Goal: Task Accomplishment & Management: Complete application form

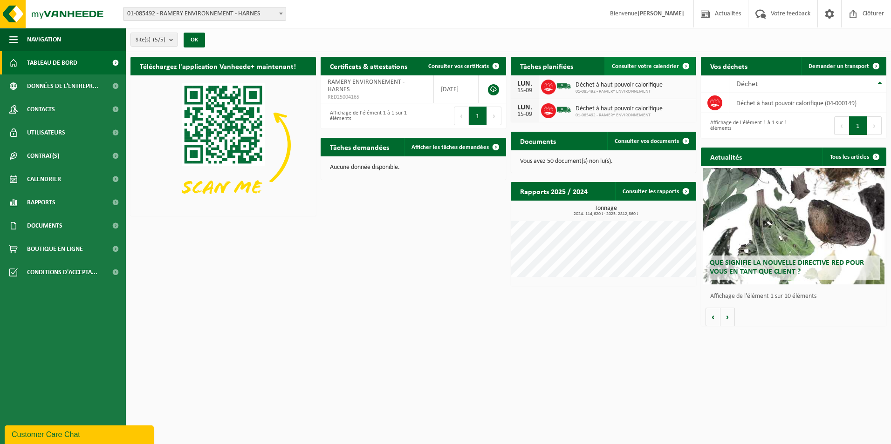
click at [648, 68] on span "Consulter votre calendrier" at bounding box center [645, 66] width 67 height 6
drag, startPoint x: 466, startPoint y: 146, endPoint x: 459, endPoint y: 151, distance: 8.3
click at [466, 146] on span "Afficher les tâches demandées" at bounding box center [449, 147] width 77 height 6
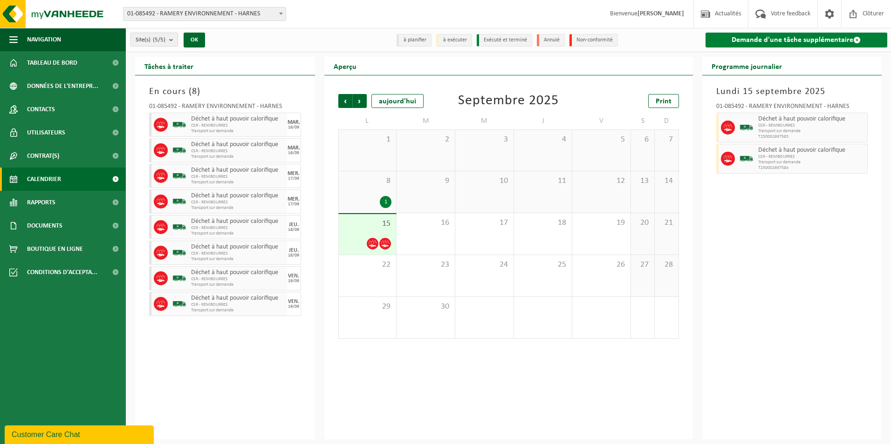
click at [802, 37] on link "Demande d'une tâche supplémentaire" at bounding box center [796, 40] width 182 height 15
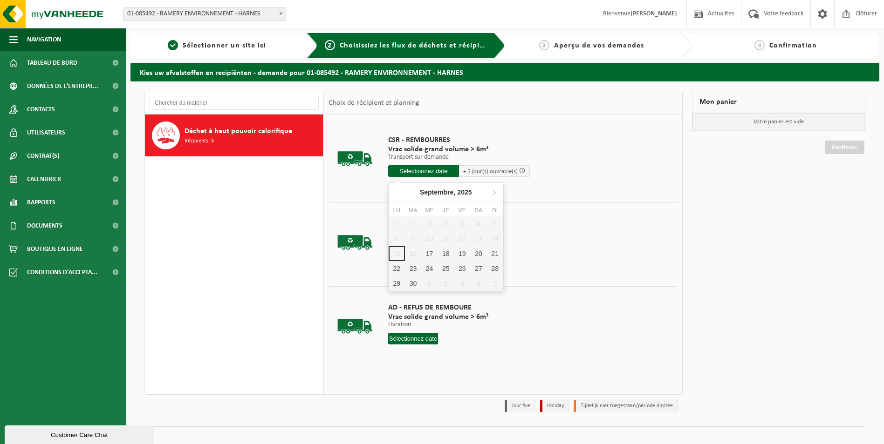
click at [439, 169] on input "text" at bounding box center [423, 171] width 71 height 12
click at [398, 266] on div "22" at bounding box center [397, 268] width 16 height 15
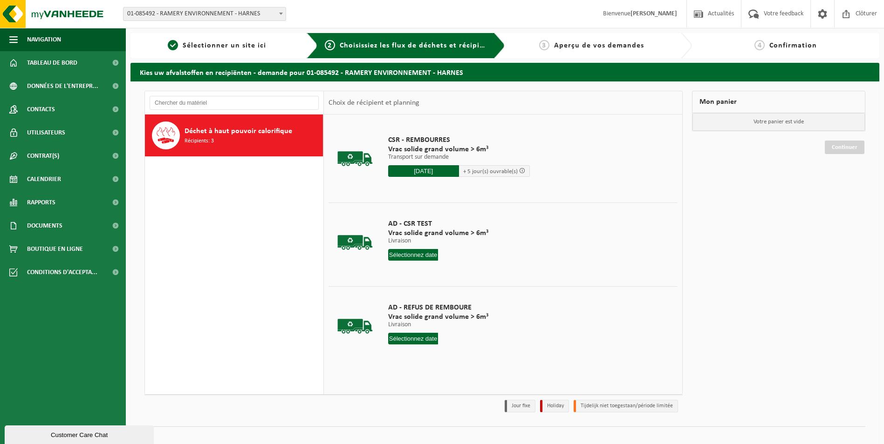
type input "à partir de 2025-09-22"
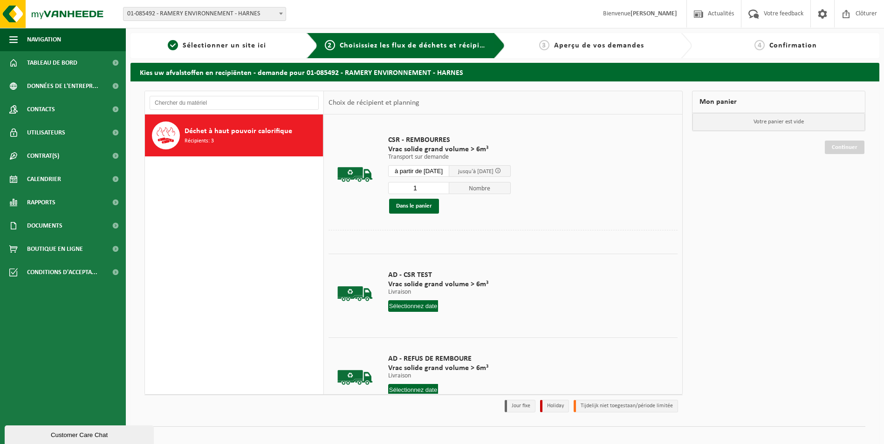
click at [435, 189] on input "1" at bounding box center [418, 188] width 61 height 12
type input "2"
click at [423, 207] on button "Dans le panier" at bounding box center [414, 206] width 50 height 15
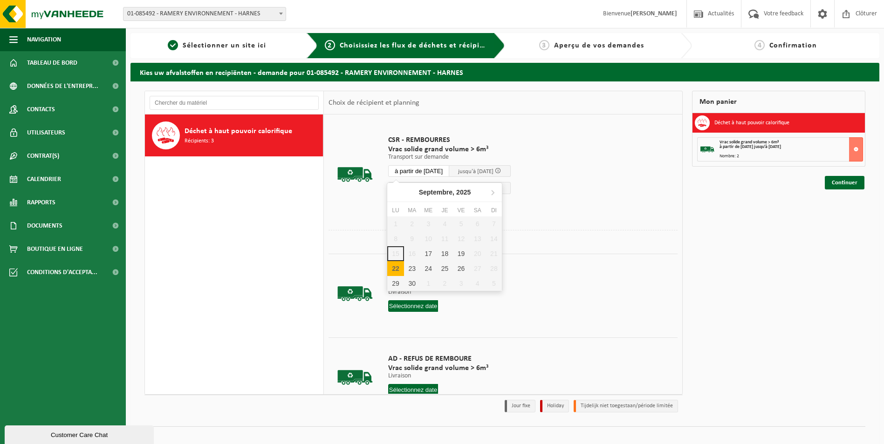
click at [442, 168] on input "à partir de 2025-09-22" at bounding box center [418, 171] width 61 height 12
click at [415, 268] on div "23" at bounding box center [412, 268] width 16 height 15
click at [421, 206] on button "Dans le panier" at bounding box center [414, 206] width 50 height 15
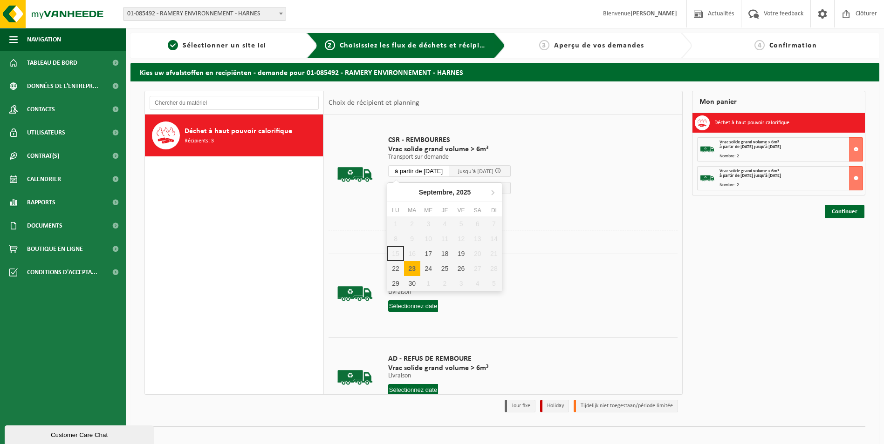
click at [433, 170] on input "à partir de 2025-09-23" at bounding box center [418, 171] width 61 height 12
click at [428, 267] on div "24" at bounding box center [428, 268] width 16 height 15
click at [412, 203] on button "Dans le panier" at bounding box center [414, 206] width 50 height 15
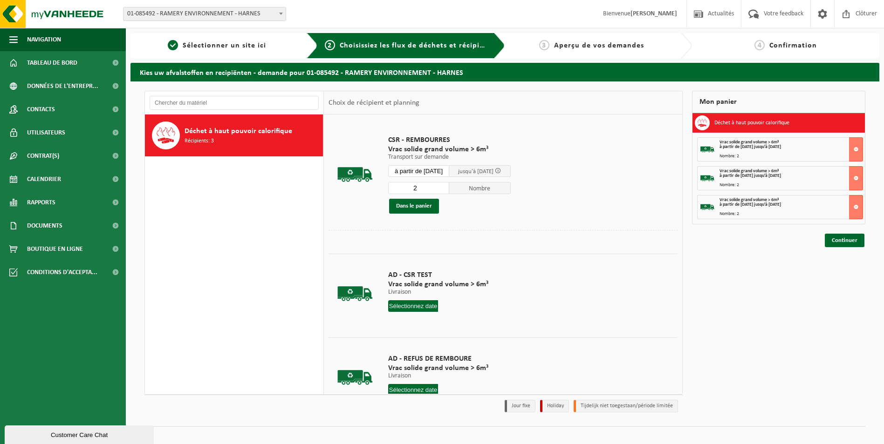
click at [434, 171] on input "à partir de 2025-09-24" at bounding box center [418, 171] width 61 height 12
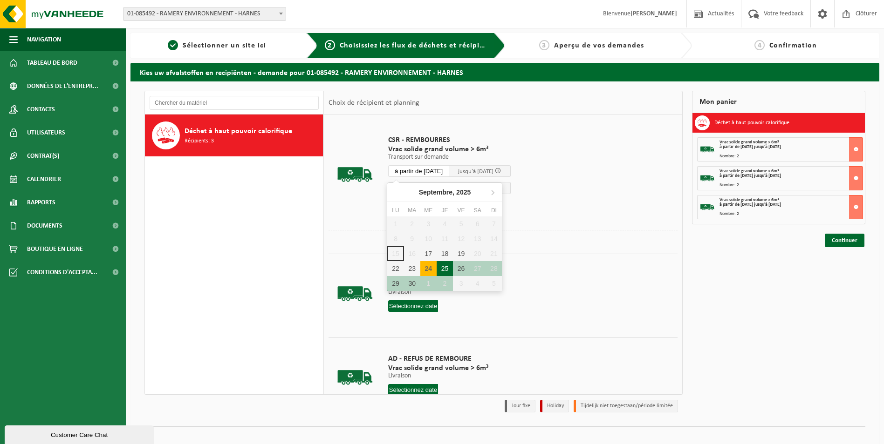
click at [447, 268] on div "25" at bounding box center [444, 268] width 16 height 15
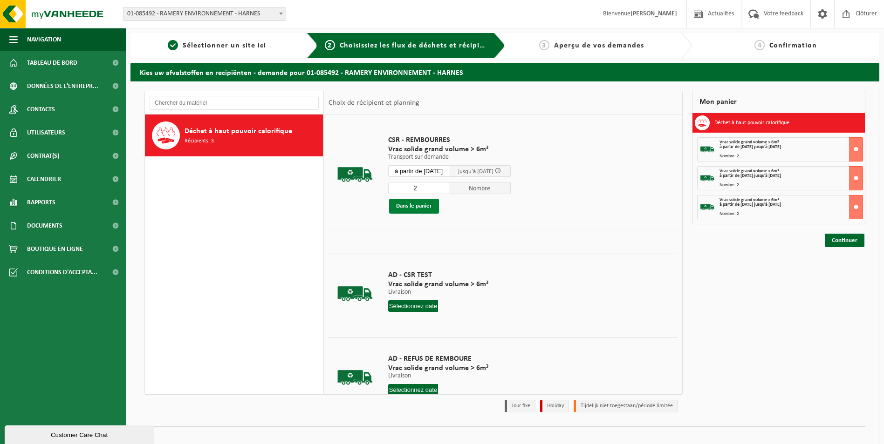
click at [415, 207] on button "Dans le panier" at bounding box center [414, 206] width 50 height 15
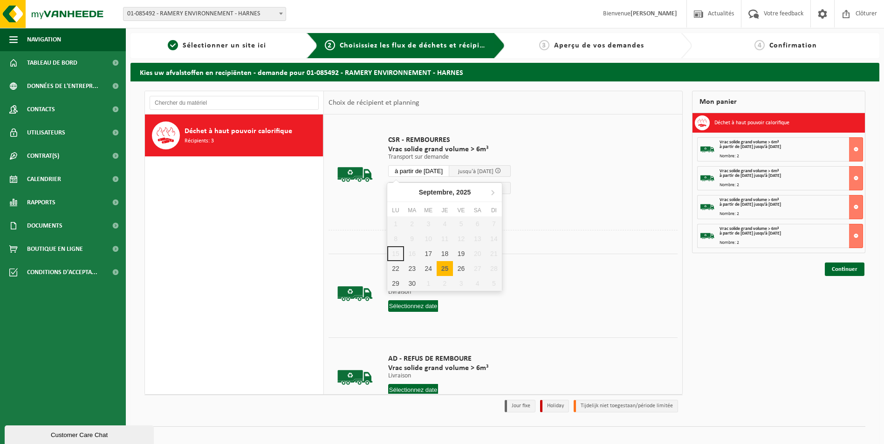
click at [433, 170] on input "à partir de 2025-09-25" at bounding box center [418, 171] width 61 height 12
click at [461, 266] on div "26" at bounding box center [461, 268] width 16 height 15
type input "à partir de 2025-09-26"
click at [420, 201] on button "Dans le panier" at bounding box center [414, 206] width 50 height 15
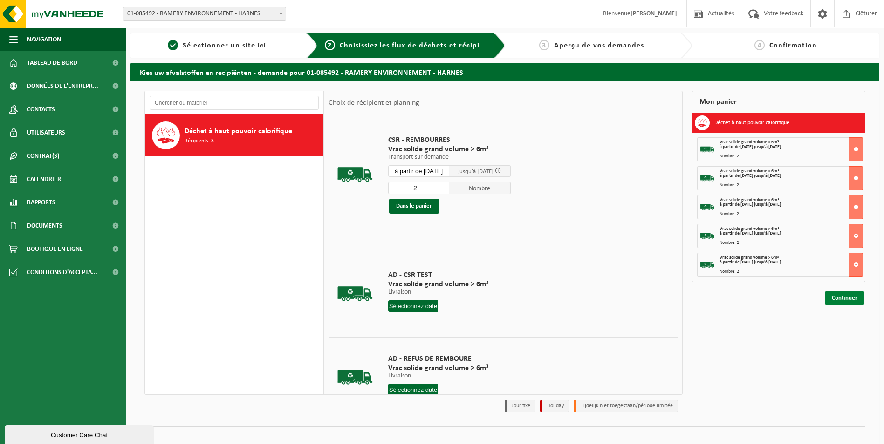
click at [852, 300] on link "Continuer" at bounding box center [845, 299] width 40 height 14
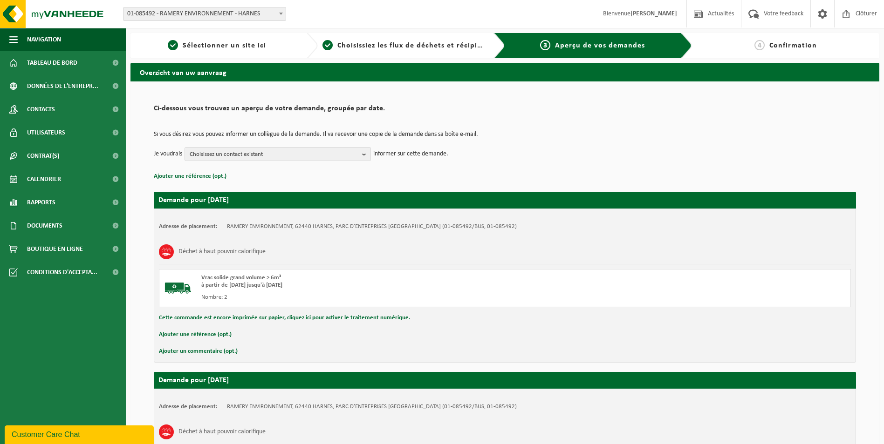
click at [213, 352] on button "Ajouter un commentaire (opt.)" at bounding box center [198, 352] width 79 height 12
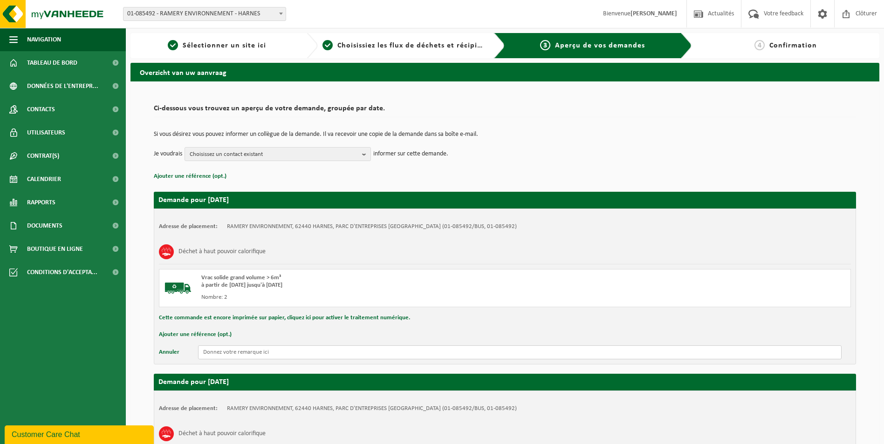
click at [252, 354] on input "text" at bounding box center [519, 353] width 643 height 14
drag, startPoint x: 261, startPoint y: 357, endPoint x: 153, endPoint y: 364, distance: 108.3
click at [154, 363] on div "Adresse de placement: RAMERY ENVIRONNEMENT, 62440 HARNES, PARC D'ENTREPRISES LA…" at bounding box center [505, 287] width 702 height 156
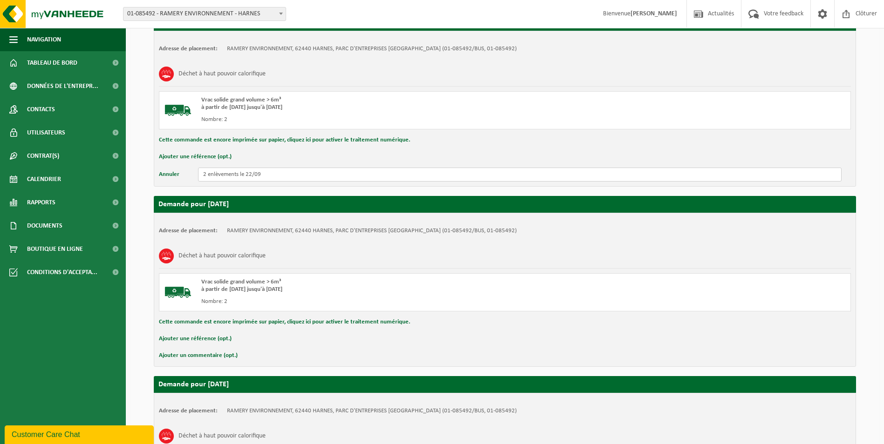
scroll to position [186, 0]
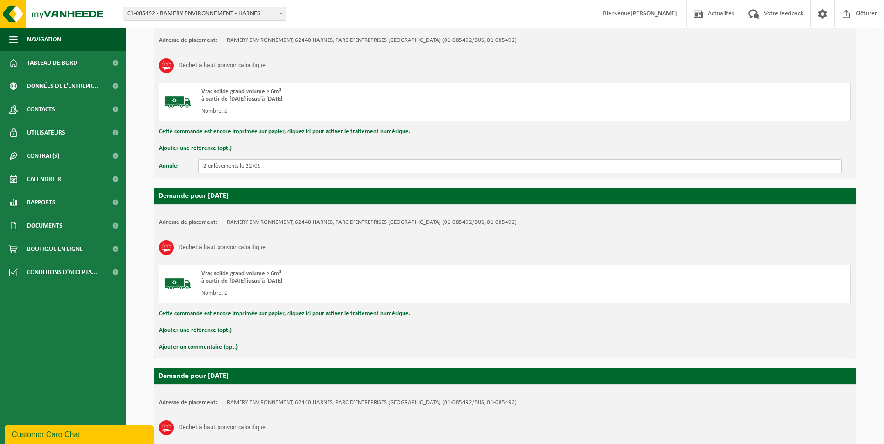
type input "2 enlèvements le 22/09"
click at [218, 349] on button "Ajouter un commentaire (opt.)" at bounding box center [198, 347] width 79 height 12
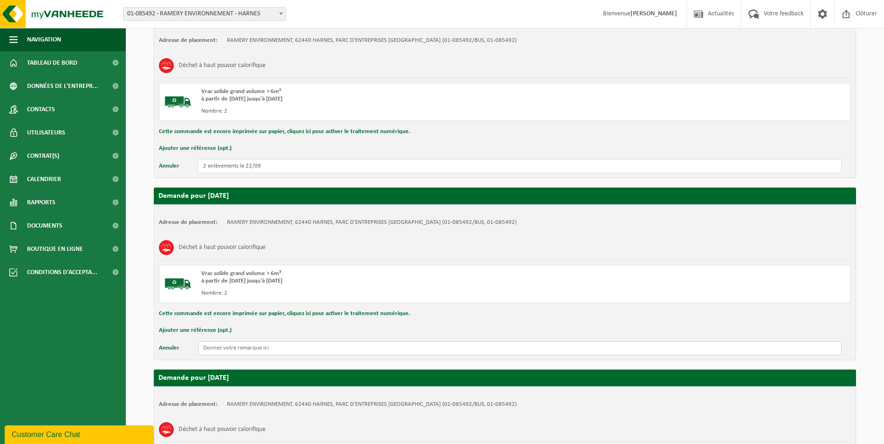
click at [224, 353] on input "text" at bounding box center [519, 348] width 643 height 14
paste input "2 enlèvements le 22/09"
drag, startPoint x: 252, startPoint y: 348, endPoint x: 318, endPoint y: 355, distance: 66.5
click at [252, 348] on input "2 enlèvements le 22/09" at bounding box center [519, 348] width 643 height 14
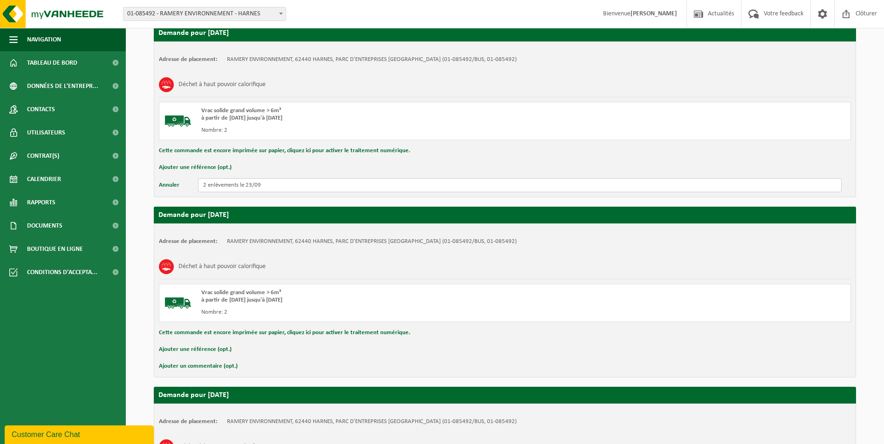
scroll to position [373, 0]
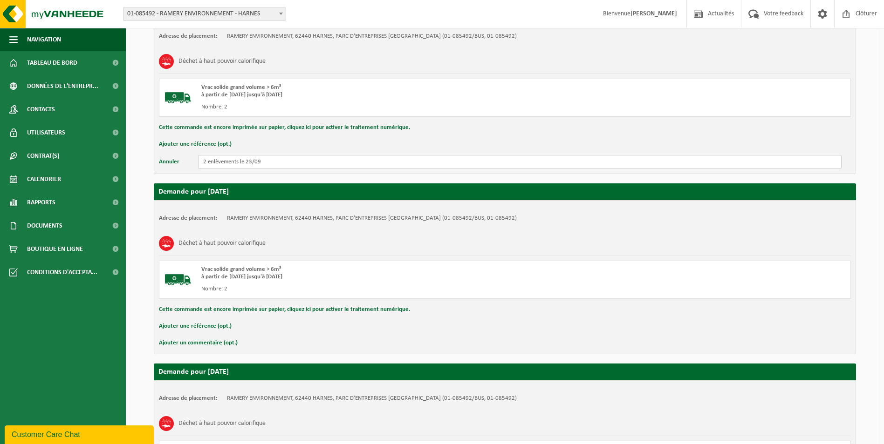
type input "2 enlèvements le 23/09"
click at [211, 345] on button "Ajouter un commentaire (opt.)" at bounding box center [198, 343] width 79 height 12
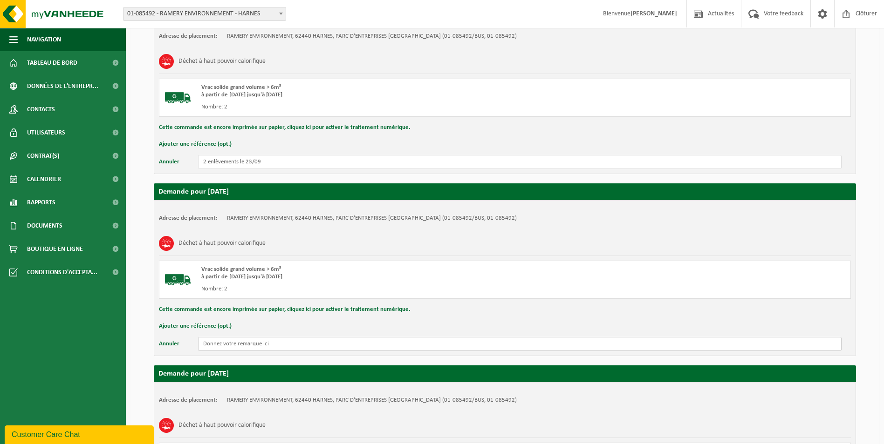
click at [225, 348] on input "text" at bounding box center [519, 344] width 643 height 14
paste input "2 enlèvements le 22/09"
click at [251, 343] on input "2 enlèvements le 22/09" at bounding box center [519, 344] width 643 height 14
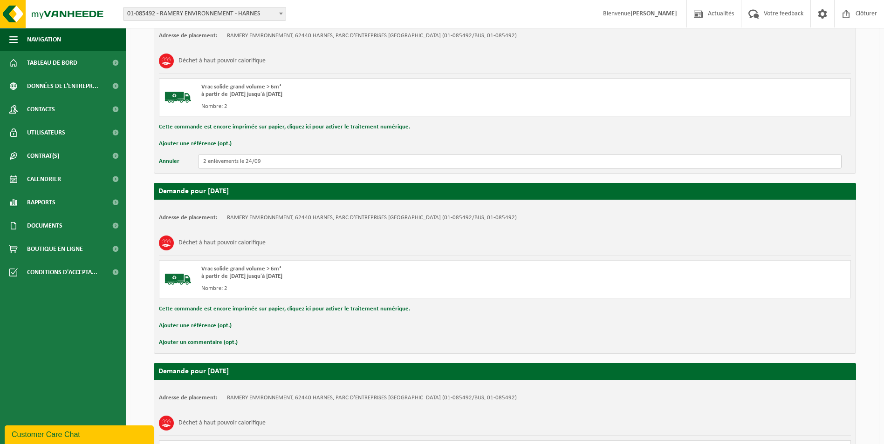
scroll to position [559, 0]
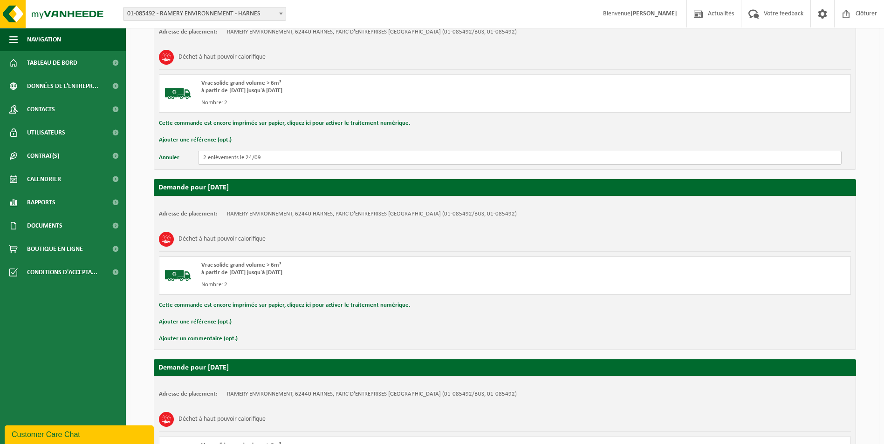
type input "2 enlèvements le 24/09"
click at [218, 338] on button "Ajouter un commentaire (opt.)" at bounding box center [198, 339] width 79 height 12
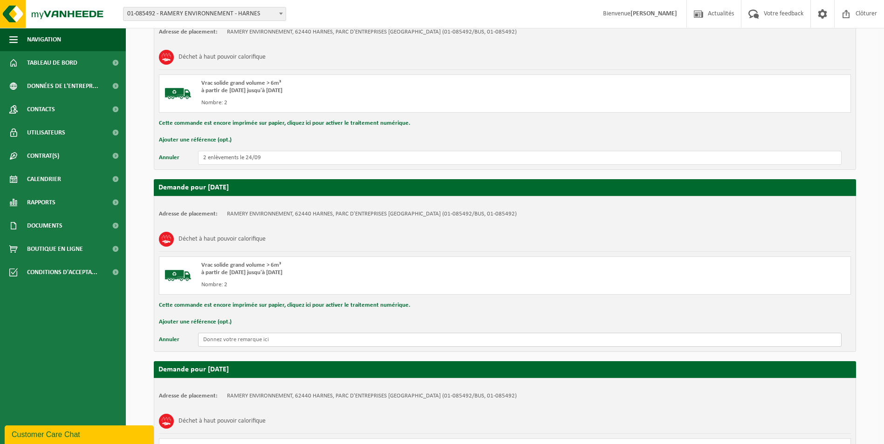
click at [237, 340] on input "text" at bounding box center [519, 340] width 643 height 14
paste input "2 enlèvements le 22/09"
click at [250, 336] on input "2 enlèvements le 22/09" at bounding box center [519, 340] width 643 height 14
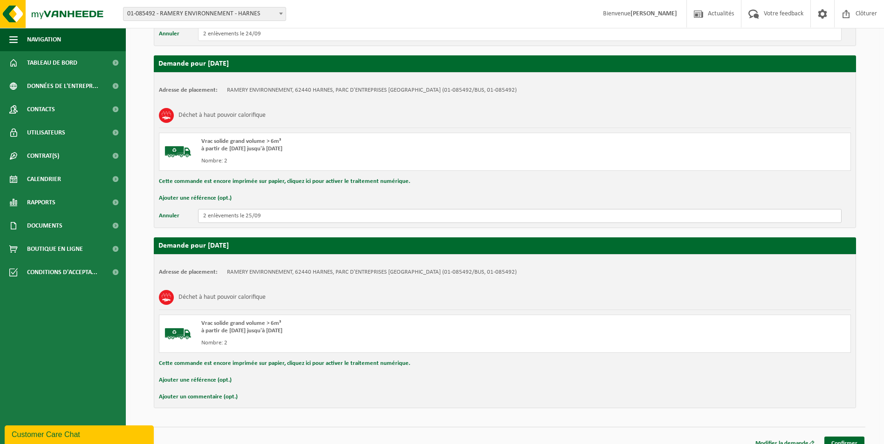
scroll to position [694, 0]
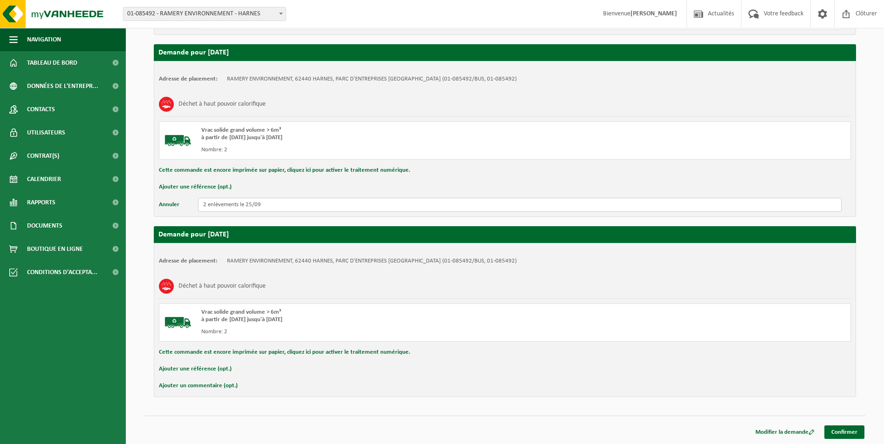
type input "2 enlèvements le 25/09"
click at [207, 386] on button "Ajouter un commentaire (opt.)" at bounding box center [198, 386] width 79 height 12
click at [229, 388] on input "text" at bounding box center [519, 387] width 643 height 14
paste input "2 enlèvements le 22/09"
click at [251, 385] on input "2 enlèvements le 22/09" at bounding box center [519, 387] width 643 height 14
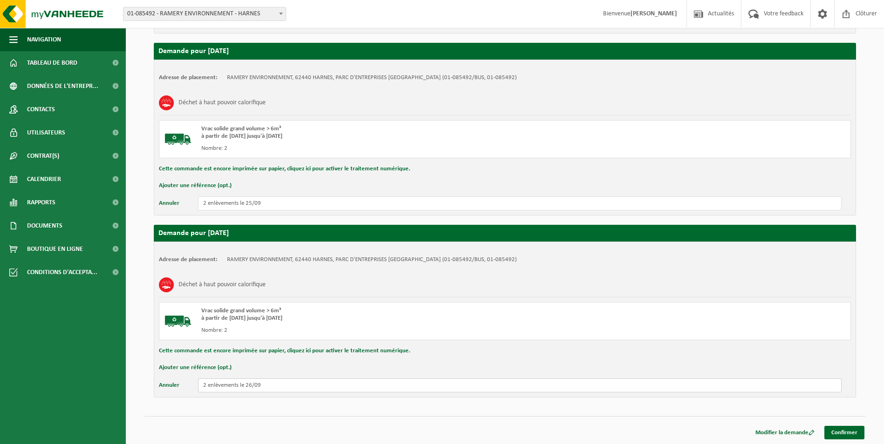
scroll to position [696, 0]
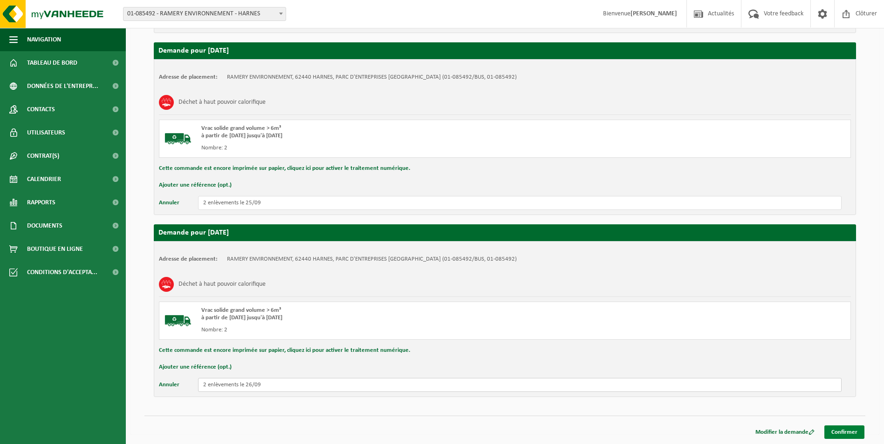
type input "2 enlèvements le 26/09"
click at [839, 430] on link "Confirmer" at bounding box center [844, 433] width 40 height 14
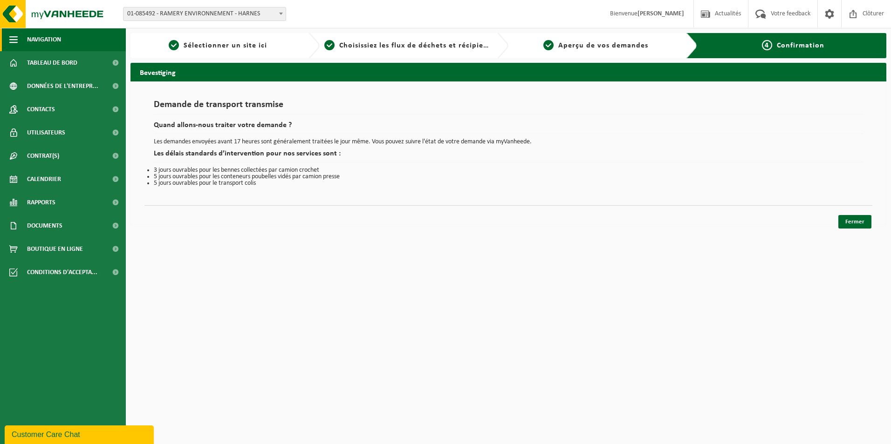
click at [56, 40] on span "Navigation" at bounding box center [44, 39] width 34 height 23
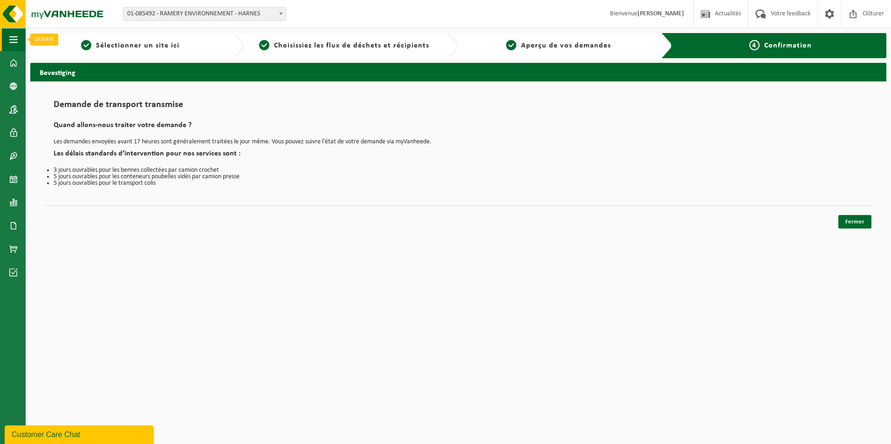
click at [10, 39] on span "button" at bounding box center [13, 39] width 8 height 23
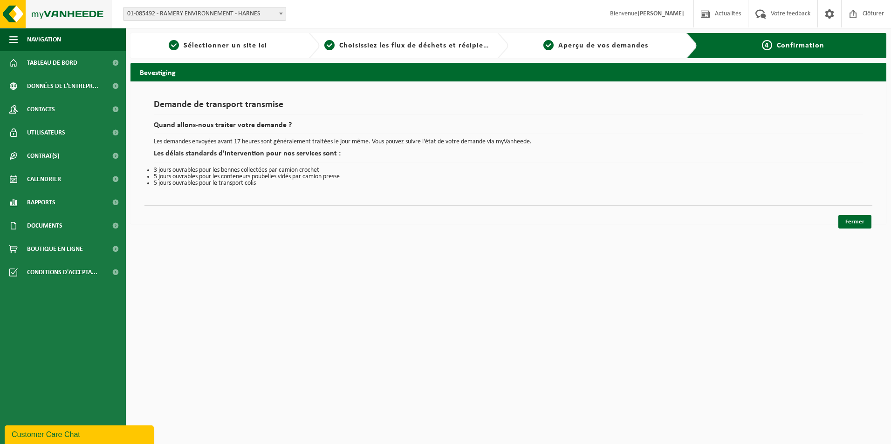
click at [79, 13] on img at bounding box center [56, 14] width 112 height 28
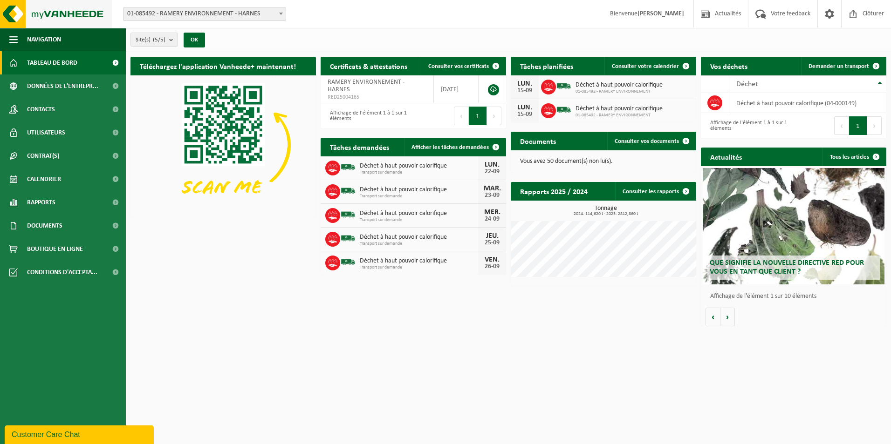
click at [61, 20] on img at bounding box center [56, 14] width 112 height 28
click at [62, 17] on img at bounding box center [56, 14] width 112 height 28
click at [65, 12] on img at bounding box center [56, 14] width 112 height 28
